Goal: Task Accomplishment & Management: Use online tool/utility

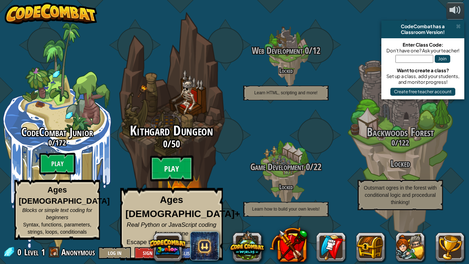
click at [174, 173] on btn "Play" at bounding box center [171, 168] width 43 height 26
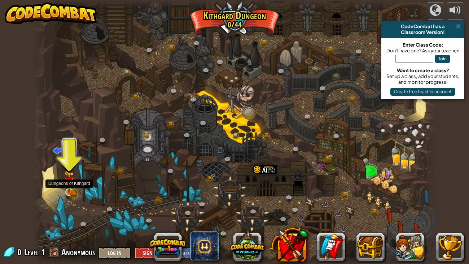
click at [73, 189] on img at bounding box center [69, 182] width 10 height 22
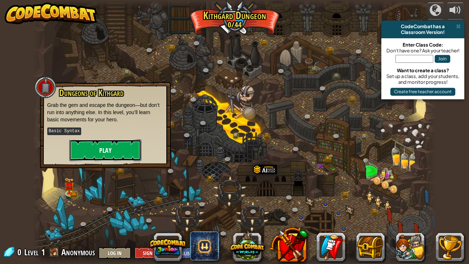
click at [101, 146] on button "Play" at bounding box center [105, 150] width 72 height 22
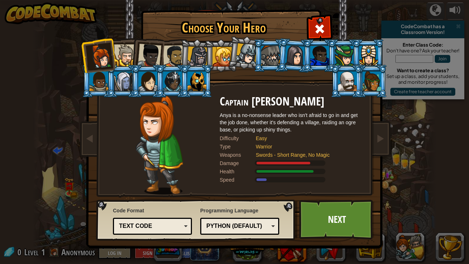
click at [128, 54] on div at bounding box center [125, 55] width 22 height 22
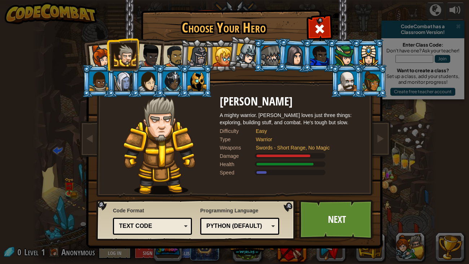
click at [224, 222] on div "Python (Default)" at bounding box center [237, 226] width 62 height 8
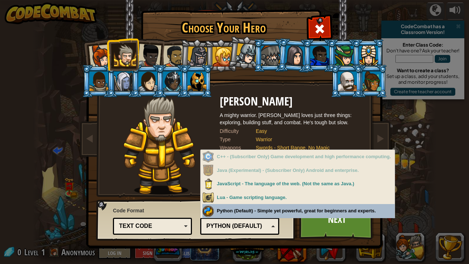
click at [187, 201] on div "Code Format Text code Blocks and code Blocks Blocks (Icons) Text code Blocks - …" at bounding box center [195, 219] width 195 height 37
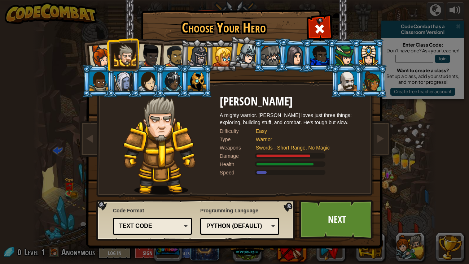
click at [154, 228] on div "Text code" at bounding box center [150, 226] width 62 height 8
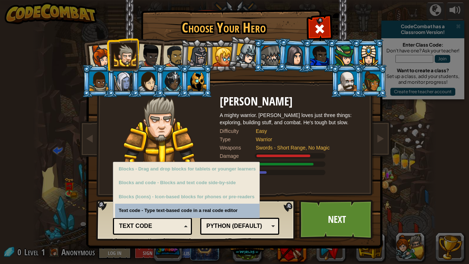
click at [95, 212] on img at bounding box center [236, 119] width 312 height 258
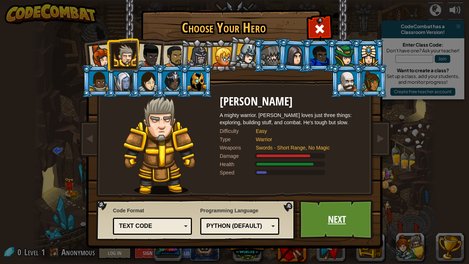
click at [335, 216] on link "Next" at bounding box center [336, 219] width 75 height 40
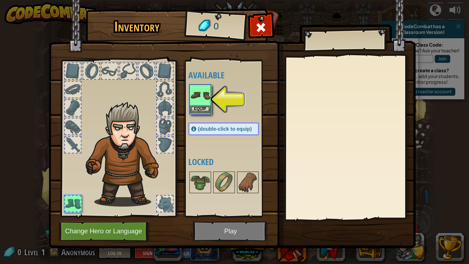
click at [202, 102] on img at bounding box center [200, 95] width 20 height 20
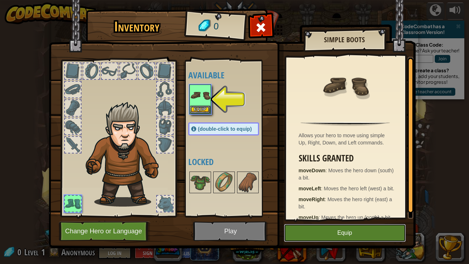
click at [331, 237] on button "Equip" at bounding box center [345, 233] width 122 height 18
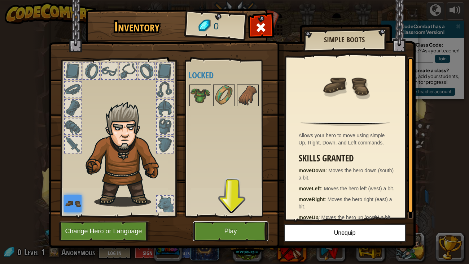
click at [230, 228] on button "Play" at bounding box center [230, 231] width 75 height 20
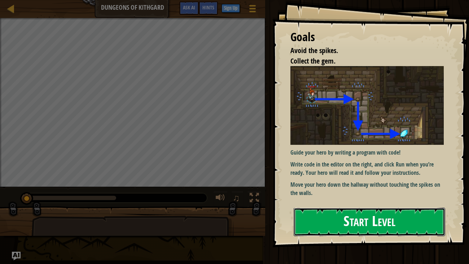
click at [333, 224] on button "Start Level" at bounding box center [370, 221] width 152 height 28
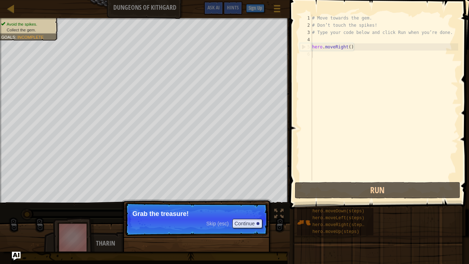
click at [211, 215] on p "Grab the treasure!" at bounding box center [196, 213] width 128 height 7
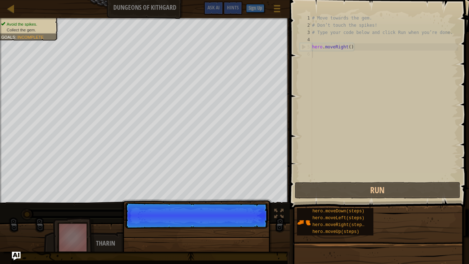
scroll to position [3, 0]
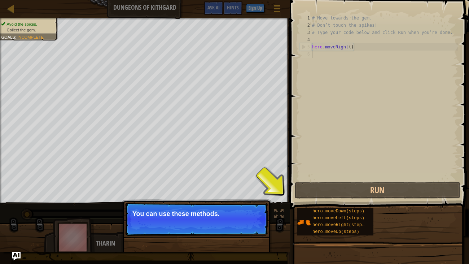
click at [219, 219] on div "Skip (esc) Continue" at bounding box center [234, 223] width 56 height 9
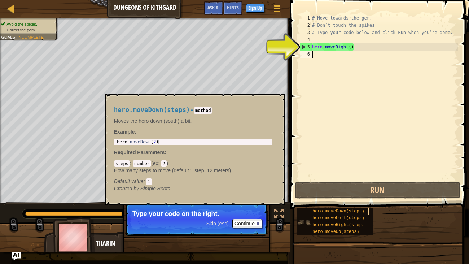
click at [338, 212] on span "hero.moveDown(steps)" at bounding box center [338, 210] width 52 height 5
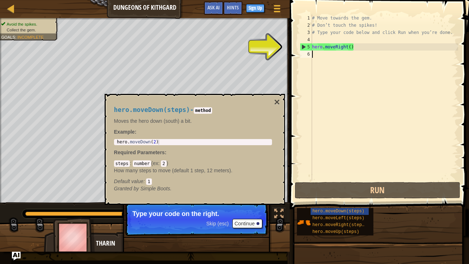
type textarea "h"
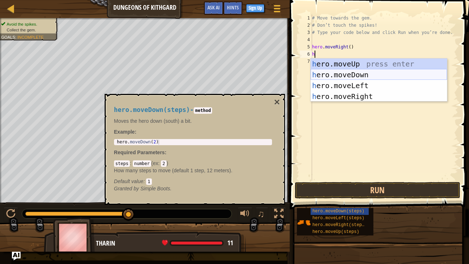
click at [335, 71] on div "h ero.moveUp press enter h ero.moveDown press enter h ero.moveLeft press enter …" at bounding box center [379, 90] width 136 height 65
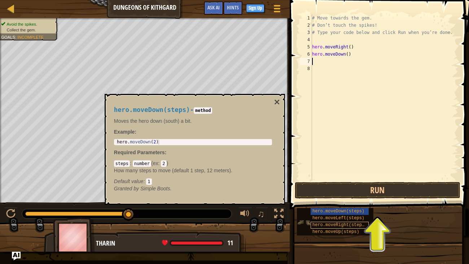
click at [335, 225] on span "hero.moveRight(steps)" at bounding box center [339, 224] width 54 height 5
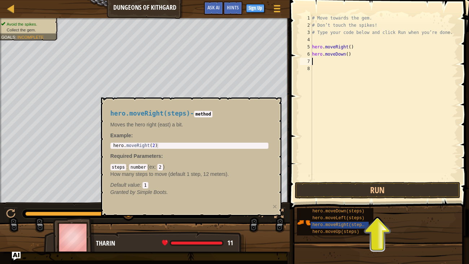
type textarea "h"
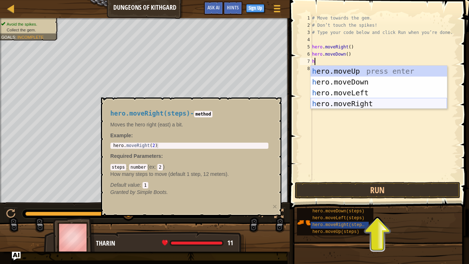
click at [337, 106] on div "h ero.moveUp press enter h ero.moveDown press enter h ero.moveLeft press enter …" at bounding box center [379, 98] width 136 height 65
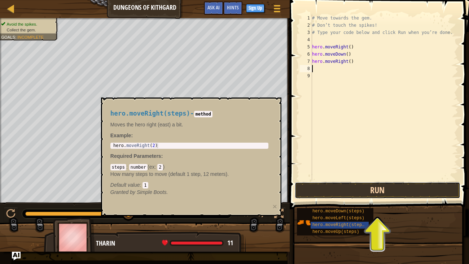
click at [347, 191] on button "Run" at bounding box center [378, 190] width 166 height 17
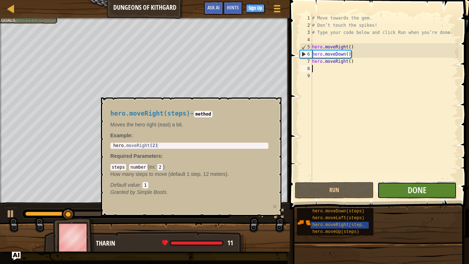
click at [395, 187] on button "Done" at bounding box center [416, 190] width 79 height 17
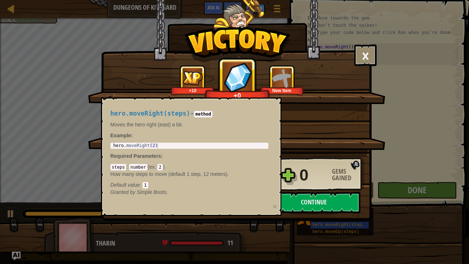
click at [276, 107] on div "hero.moveRight(steps) - method Moves the hero right (east) a bit. Example : 1 h…" at bounding box center [191, 156] width 180 height 118
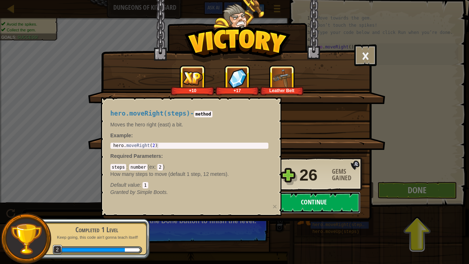
click at [308, 196] on button "Continue" at bounding box center [313, 203] width 93 height 22
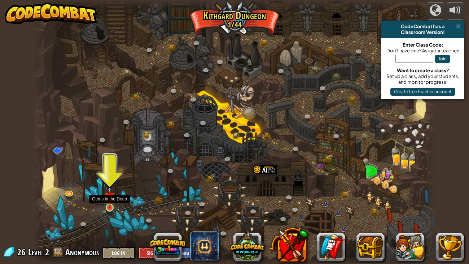
click at [111, 206] on img at bounding box center [110, 196] width 10 height 23
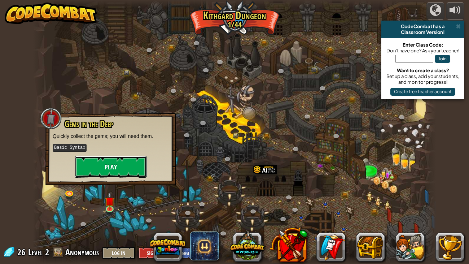
click at [119, 156] on button "Play" at bounding box center [111, 167] width 72 height 22
